Goal: Task Accomplishment & Management: Manage account settings

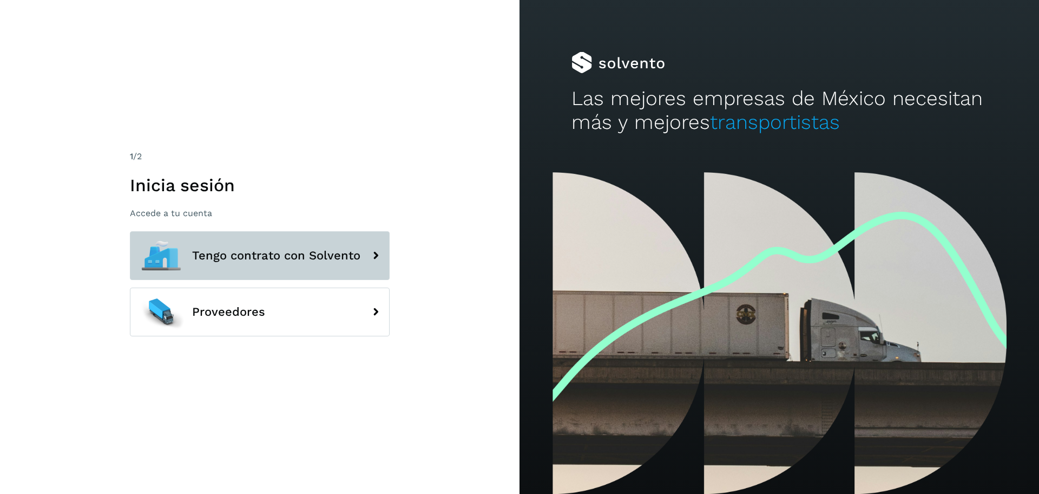
click at [299, 262] on button "Tengo contrato con Solvento" at bounding box center [260, 255] width 260 height 49
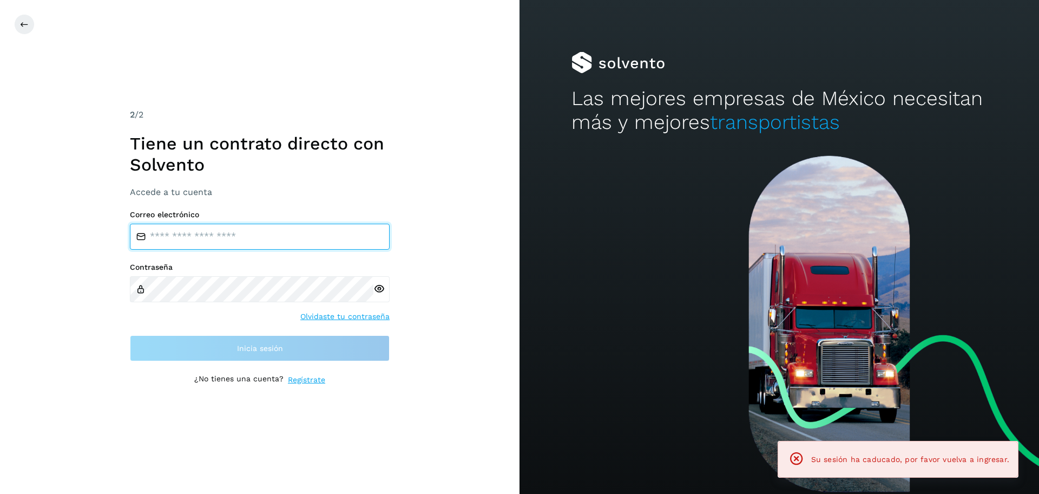
type input "**********"
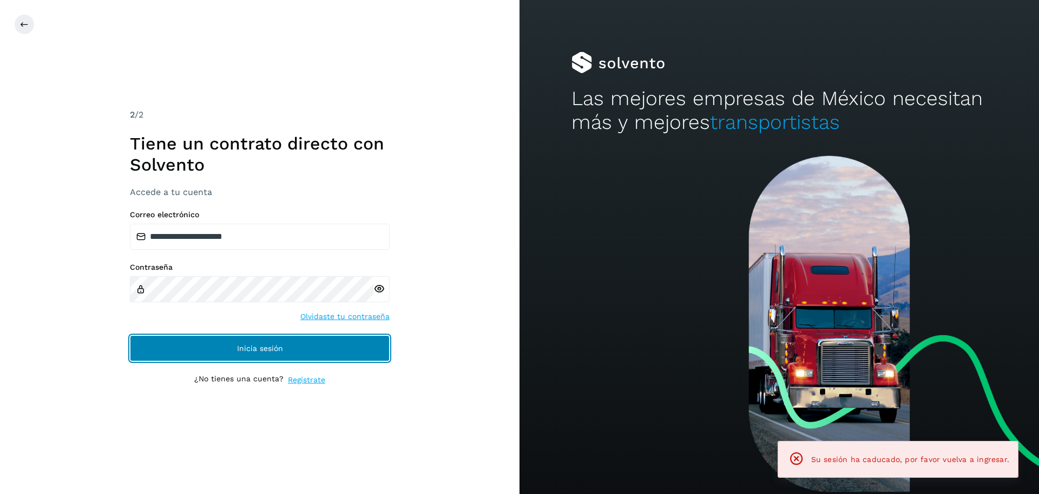
click at [274, 351] on span "Inicia sesión" at bounding box center [260, 348] width 46 height 8
